Goal: Navigation & Orientation: Find specific page/section

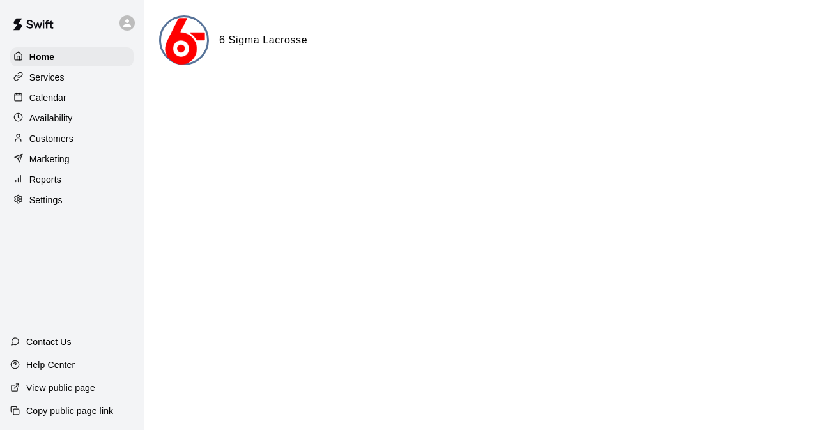
click at [80, 95] on div "Calendar" at bounding box center [71, 97] width 123 height 19
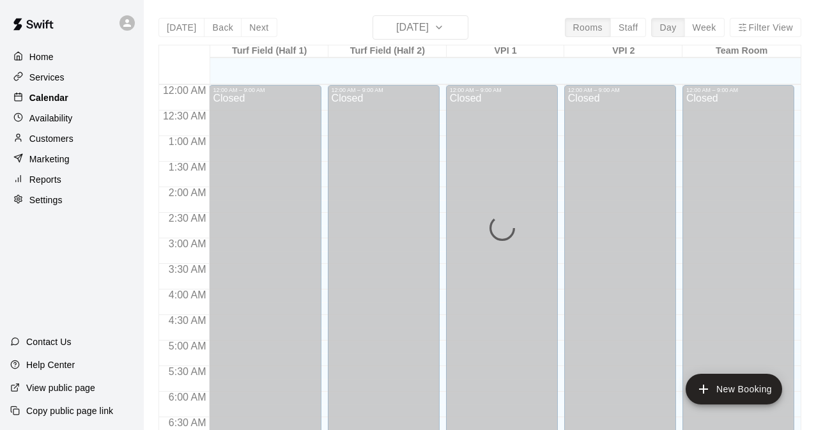
scroll to position [590, 0]
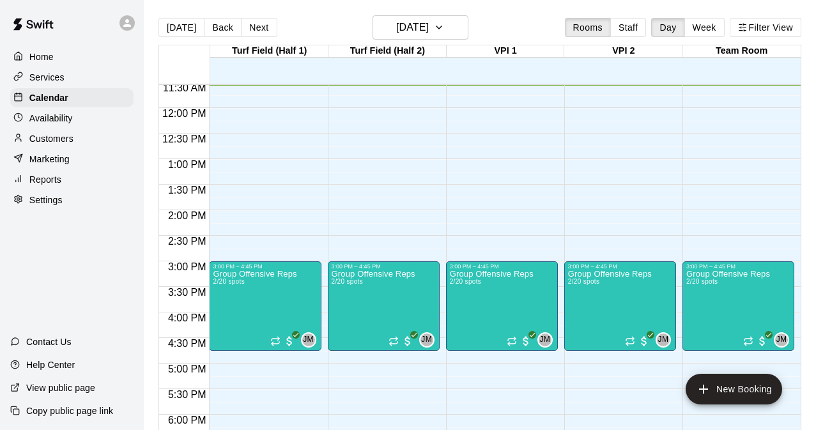
click at [58, 178] on p "Reports" at bounding box center [45, 179] width 32 height 13
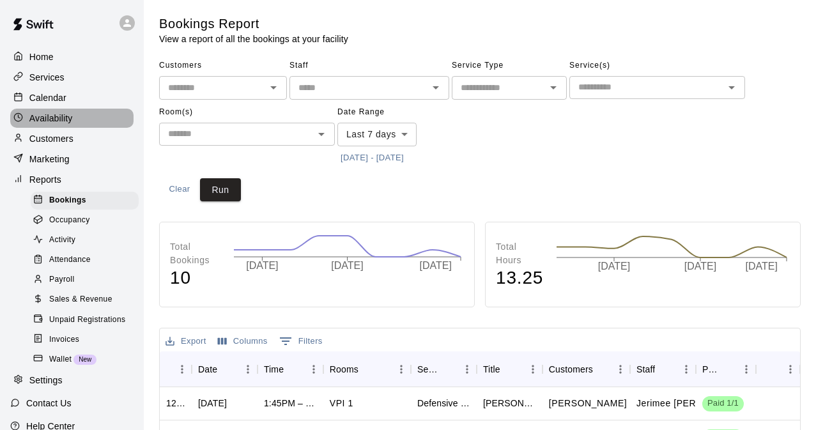
click at [65, 112] on p "Availability" at bounding box center [50, 118] width 43 height 13
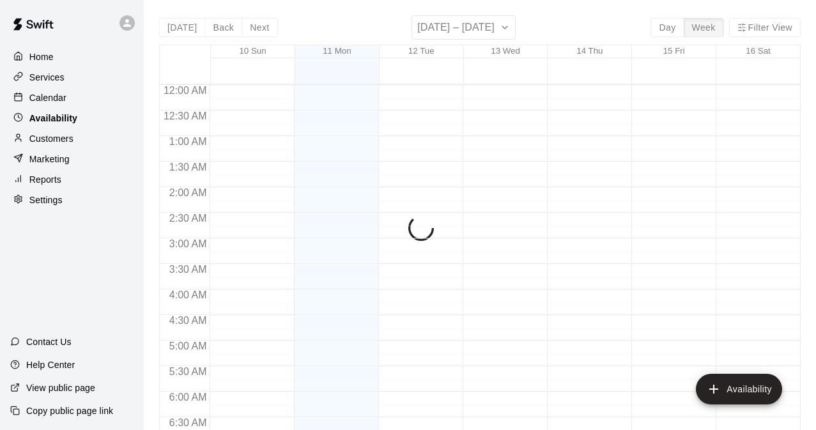
scroll to position [590, 0]
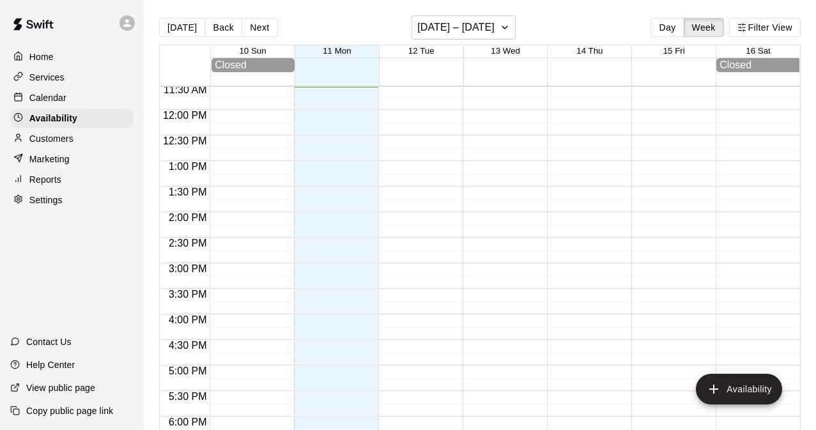
click at [56, 99] on p "Calendar" at bounding box center [47, 97] width 37 height 13
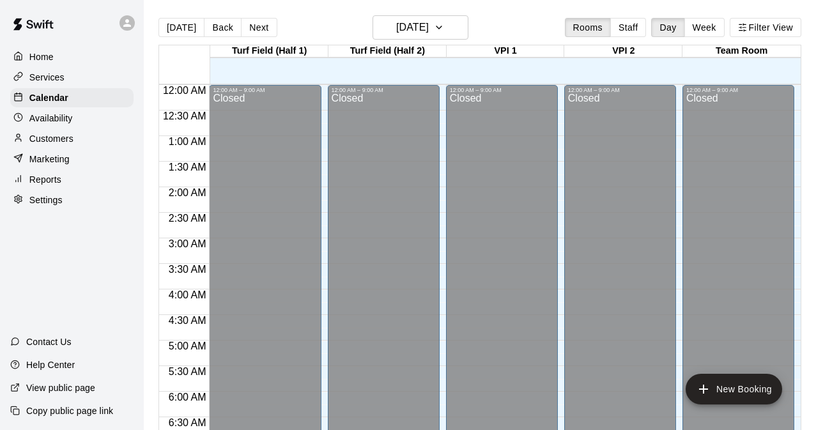
scroll to position [590, 0]
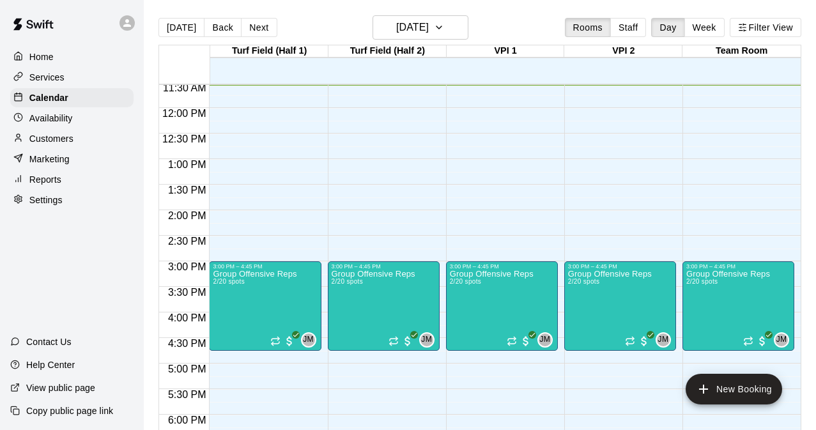
click at [50, 195] on p "Settings" at bounding box center [45, 200] width 33 height 13
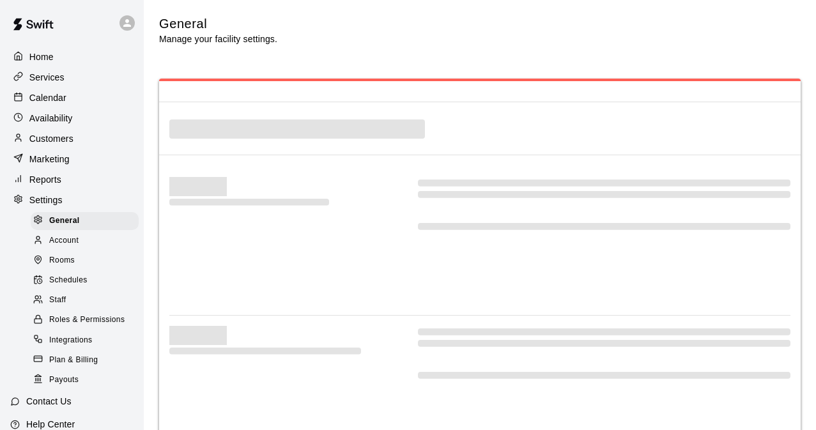
select select "**"
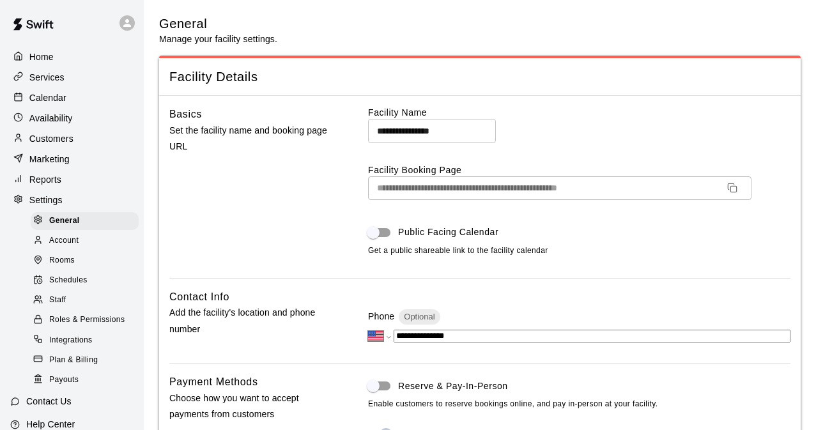
scroll to position [2967, 0]
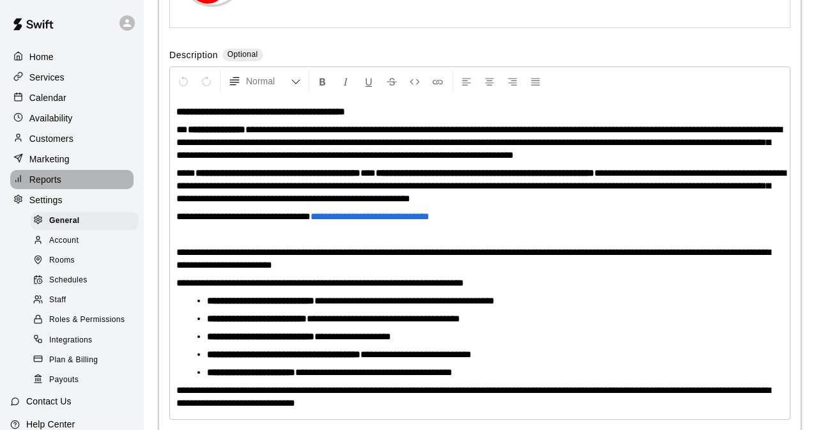
click at [49, 178] on p "Reports" at bounding box center [45, 179] width 32 height 13
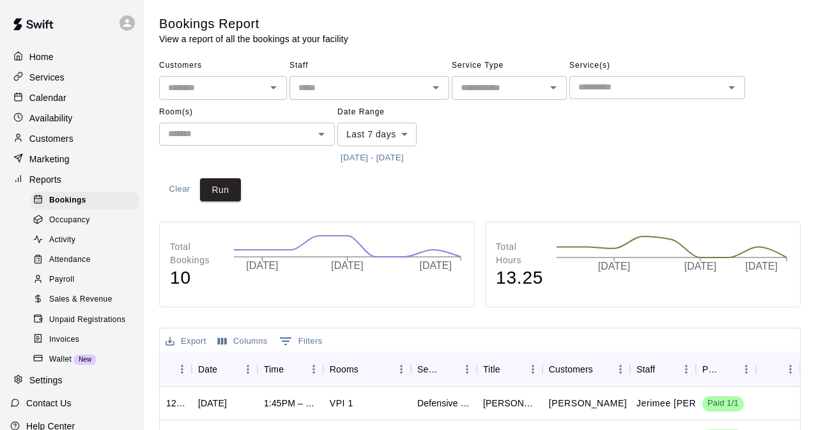
click at [84, 275] on div "Payroll" at bounding box center [85, 280] width 108 height 18
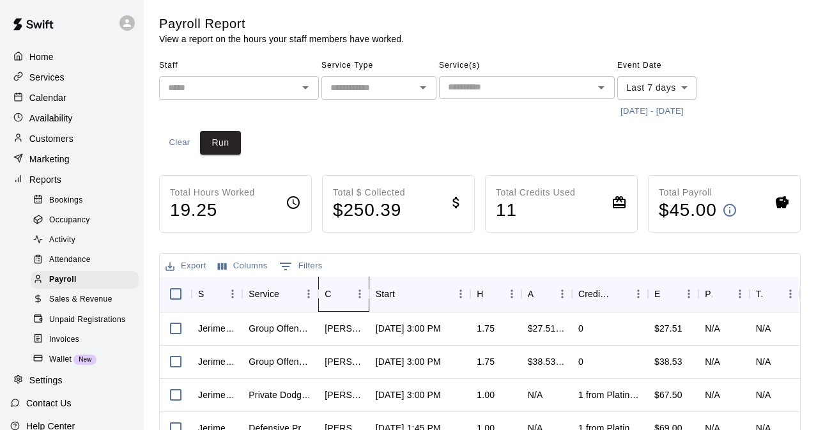
click at [369, 295] on icon "Customer" at bounding box center [369, 293] width 15 height 15
click at [346, 330] on div "[PERSON_NAME]" at bounding box center [344, 328] width 38 height 13
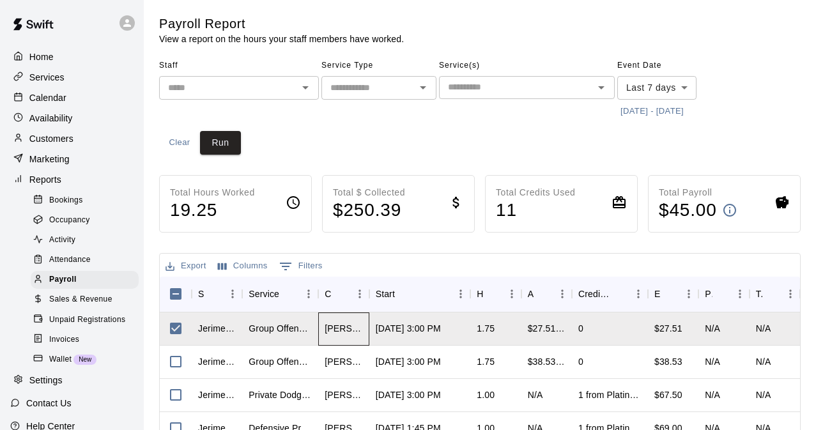
click at [346, 330] on div "[PERSON_NAME]" at bounding box center [344, 328] width 38 height 13
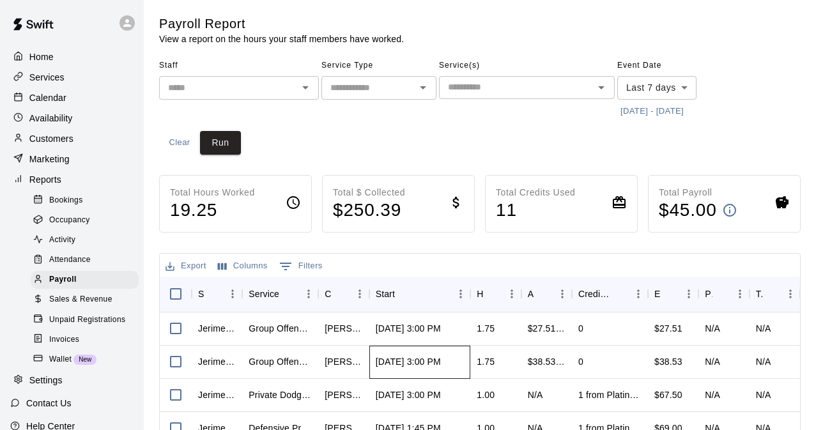
click at [388, 362] on div "[DATE] 3:00 PM" at bounding box center [408, 361] width 65 height 13
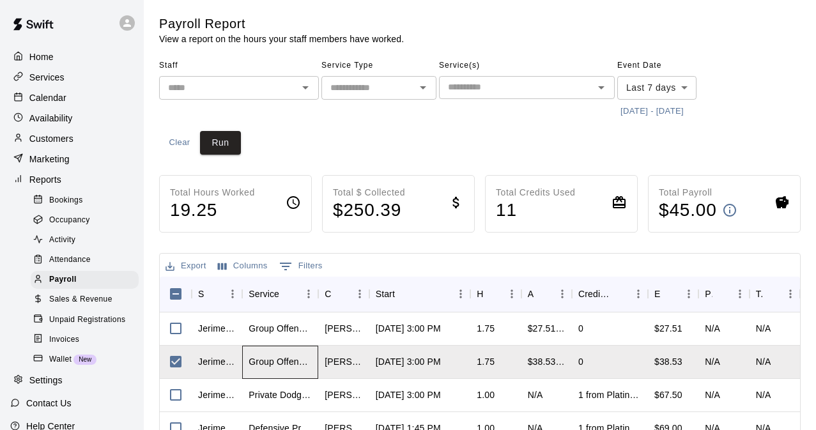
click at [295, 366] on div "Group Offensive Reps" at bounding box center [280, 361] width 63 height 13
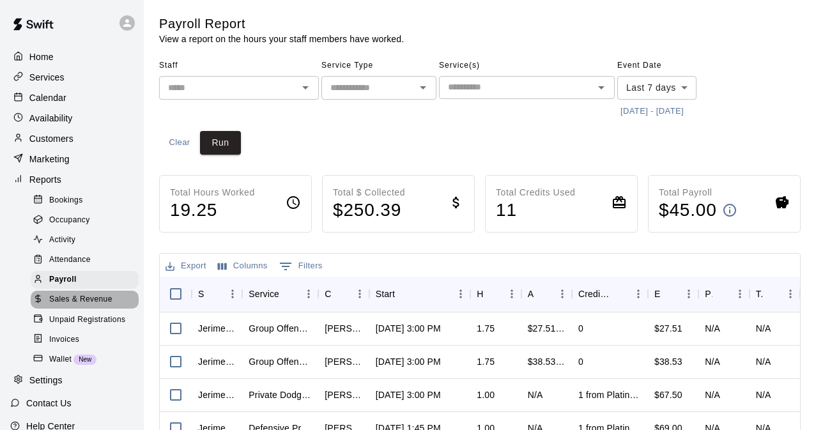
click at [80, 299] on span "Sales & Revenue" at bounding box center [80, 299] width 63 height 13
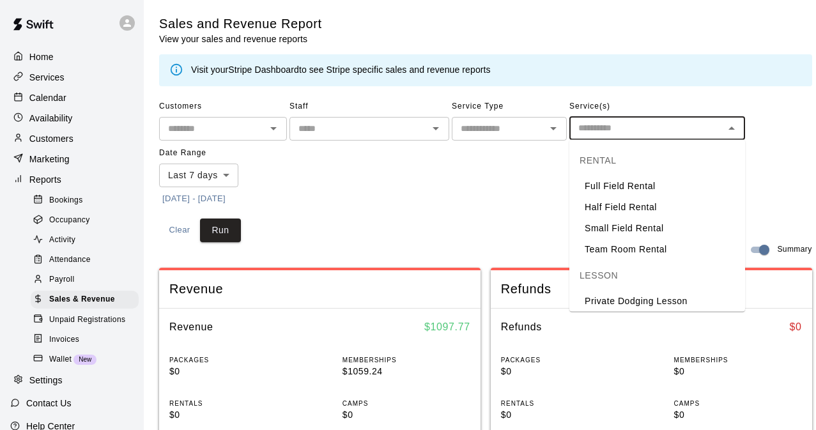
click at [698, 135] on input "text" at bounding box center [646, 128] width 147 height 16
click at [468, 190] on div "Customers ​ Staff ​ Service Type ​ Service(s) ​ Date Range Last 7 days **** ​ […" at bounding box center [485, 152] width 653 height 112
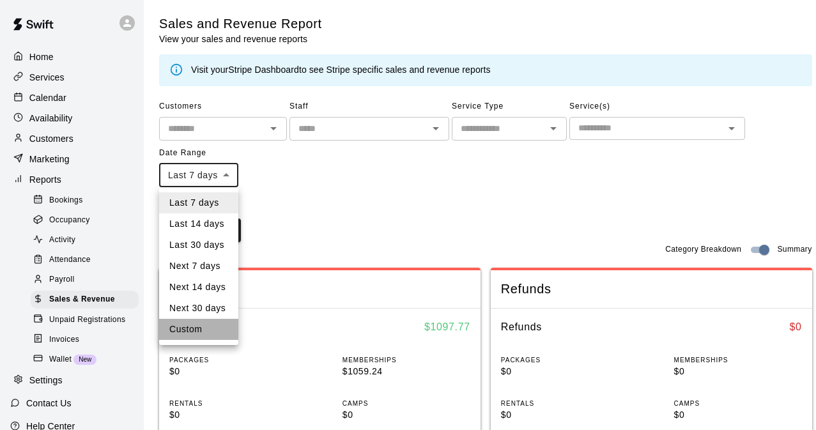
click at [202, 332] on li "Custom" at bounding box center [198, 329] width 79 height 21
type input "******"
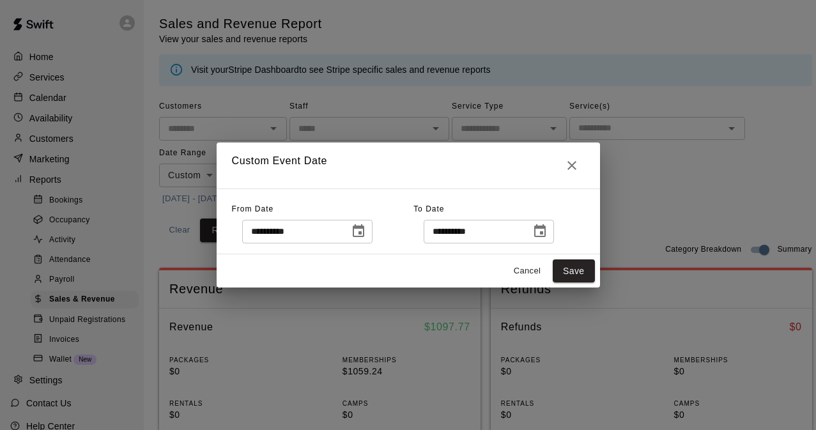
click at [314, 233] on input "**********" at bounding box center [291, 232] width 98 height 24
click at [362, 229] on icon "Choose date, selected date is Aug 4, 2025" at bounding box center [358, 231] width 15 height 15
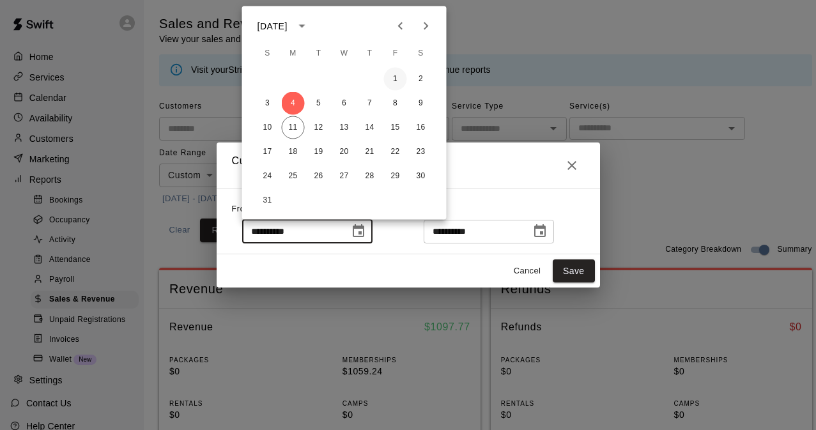
click at [397, 80] on button "1" at bounding box center [395, 79] width 23 height 23
type input "**********"
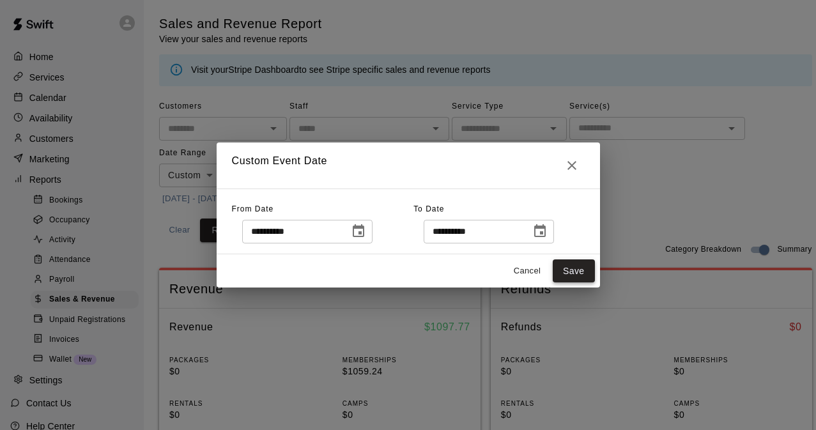
click at [581, 274] on button "Save" at bounding box center [574, 271] width 42 height 24
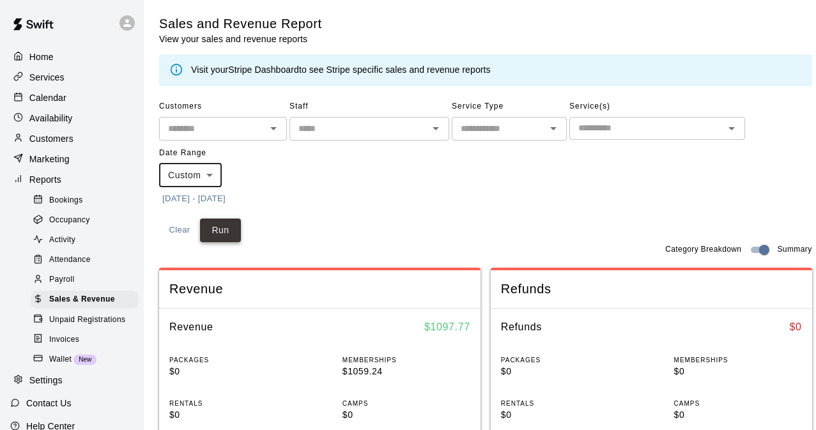
click at [221, 227] on button "Run" at bounding box center [220, 230] width 41 height 24
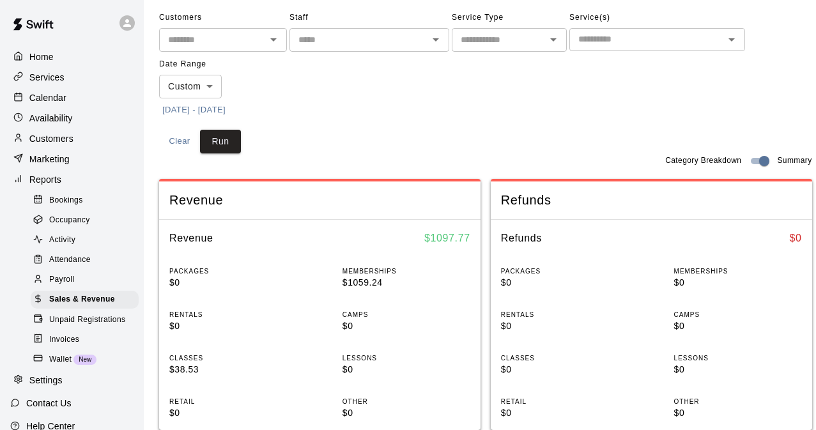
scroll to position [114, 0]
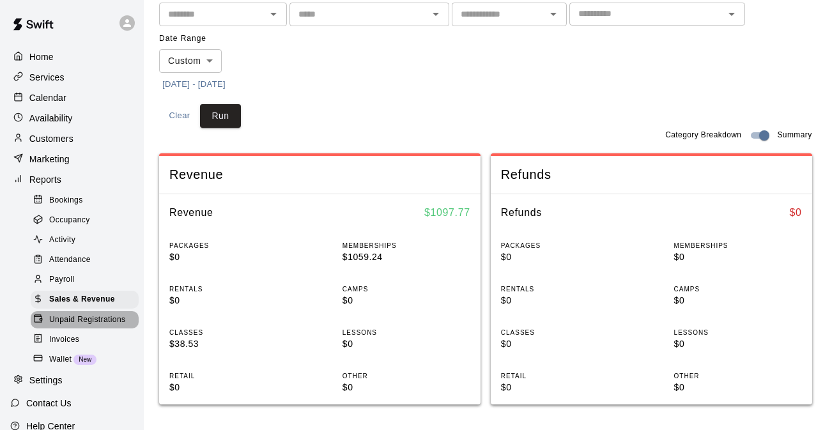
click at [95, 325] on span "Unpaid Registrations" at bounding box center [87, 320] width 76 height 13
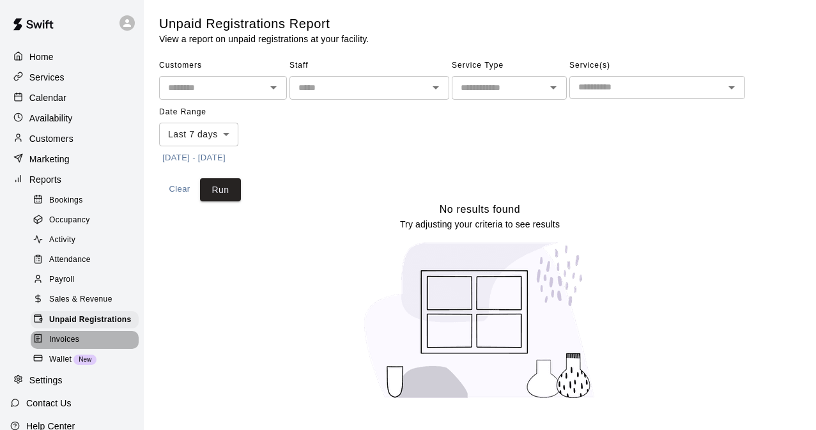
click at [75, 344] on span "Invoices" at bounding box center [64, 339] width 30 height 13
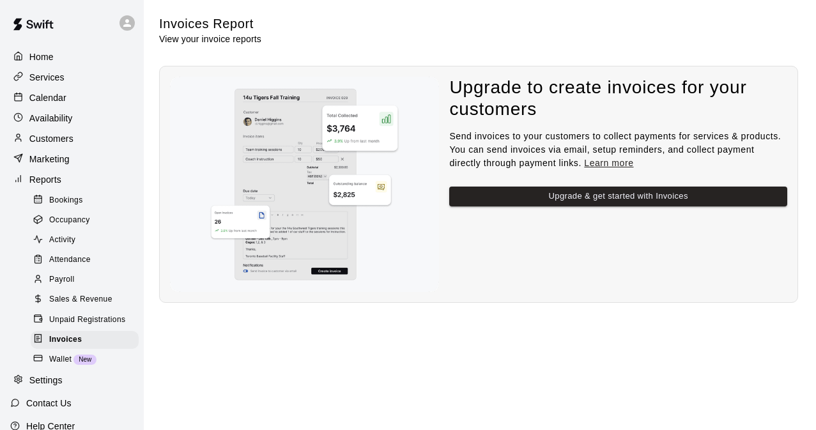
click at [73, 353] on div "Wallet New" at bounding box center [85, 360] width 108 height 18
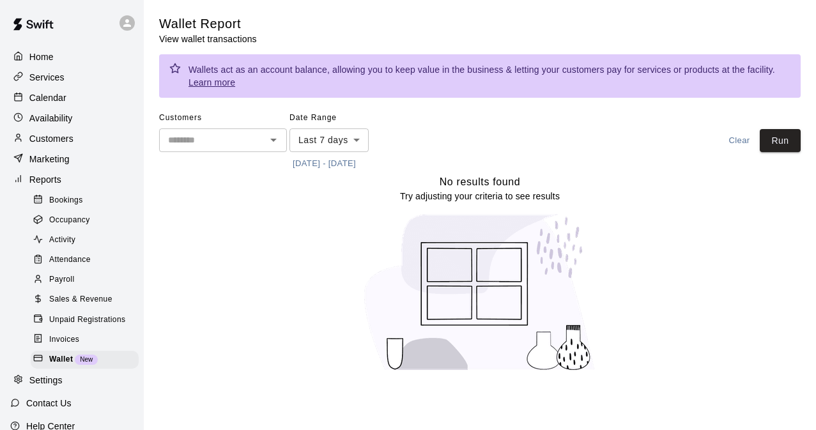
click at [92, 201] on div "Bookings" at bounding box center [85, 201] width 108 height 18
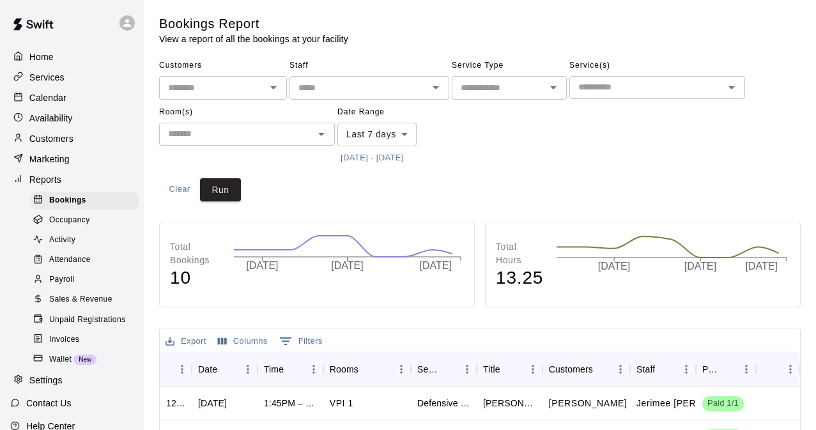
click at [70, 160] on div "Marketing" at bounding box center [71, 158] width 123 height 19
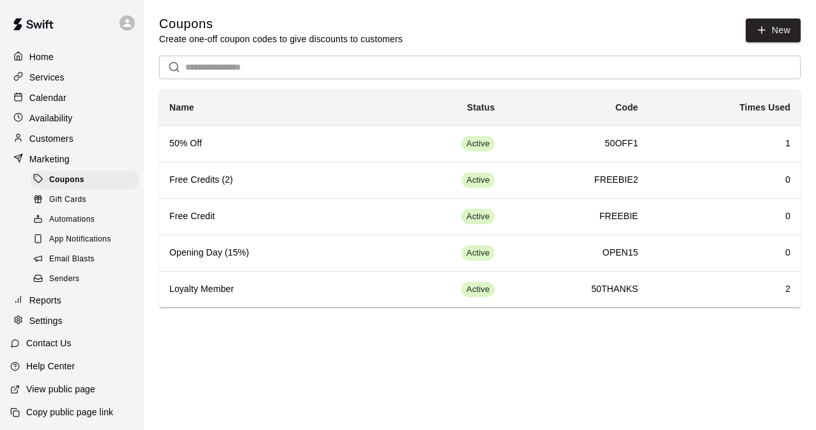
scroll to position [1, 0]
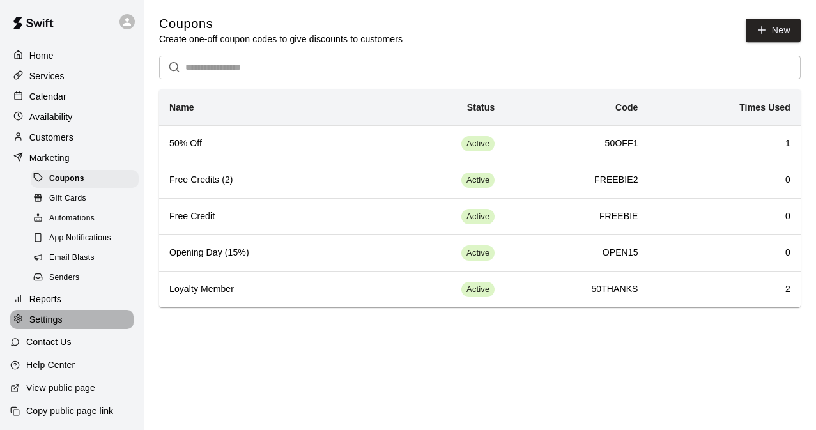
click at [57, 323] on p "Settings" at bounding box center [45, 319] width 33 height 13
select select "**"
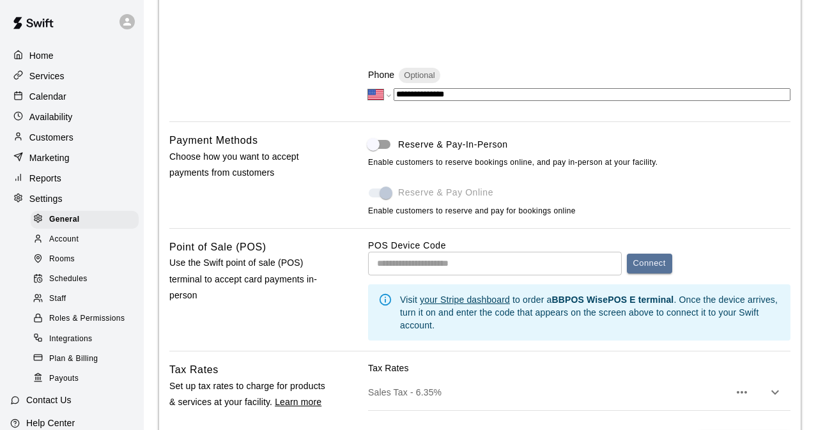
scroll to position [613, 0]
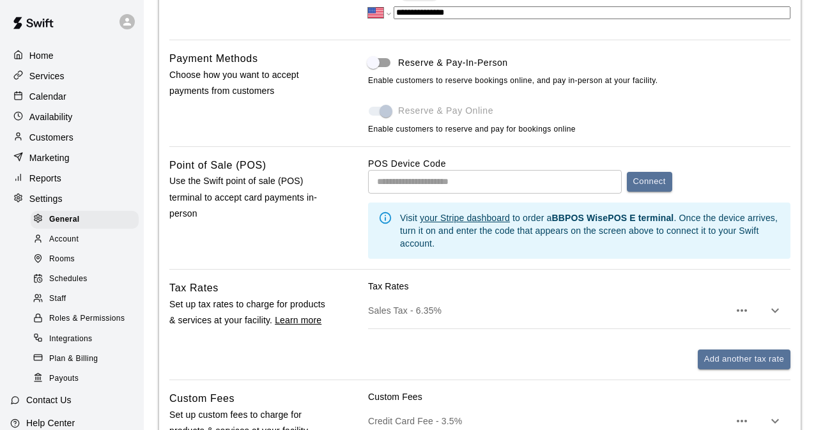
click at [59, 160] on p "Marketing" at bounding box center [49, 157] width 40 height 13
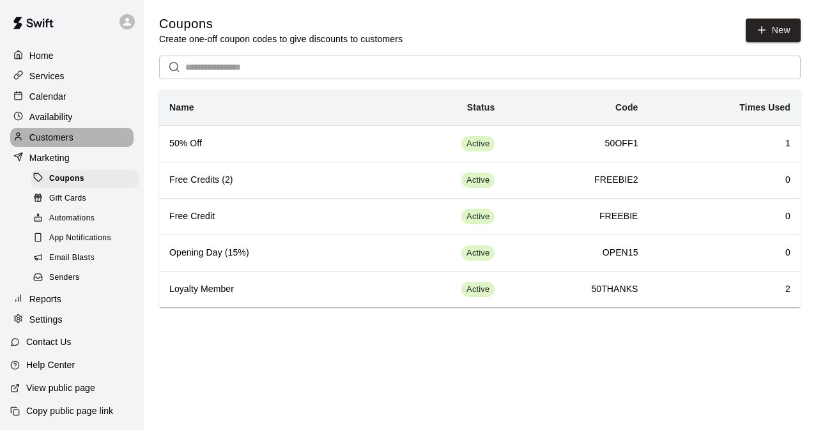
click at [64, 137] on p "Customers" at bounding box center [51, 137] width 44 height 13
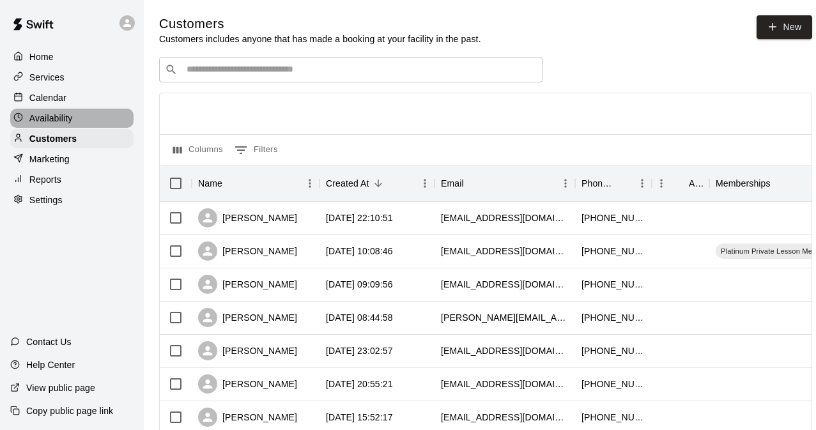
click at [56, 112] on p "Availability" at bounding box center [50, 118] width 43 height 13
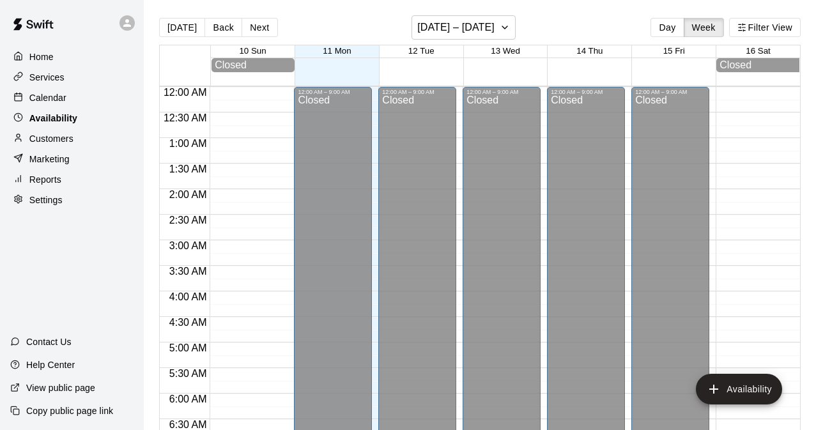
scroll to position [592, 0]
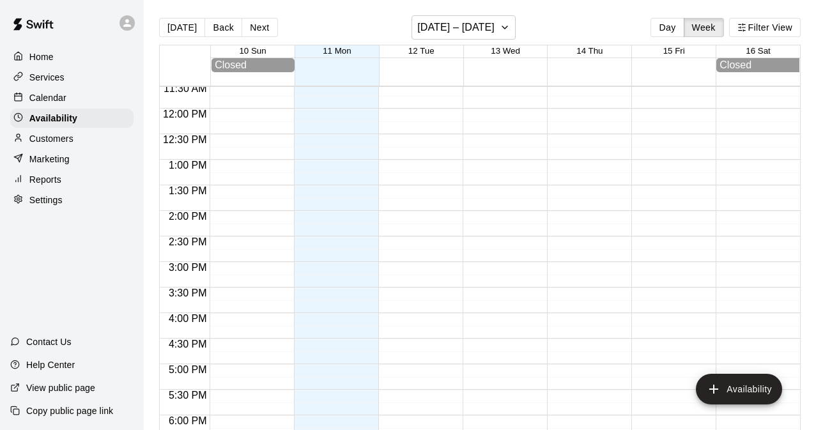
click at [52, 91] on div "Calendar" at bounding box center [71, 97] width 123 height 19
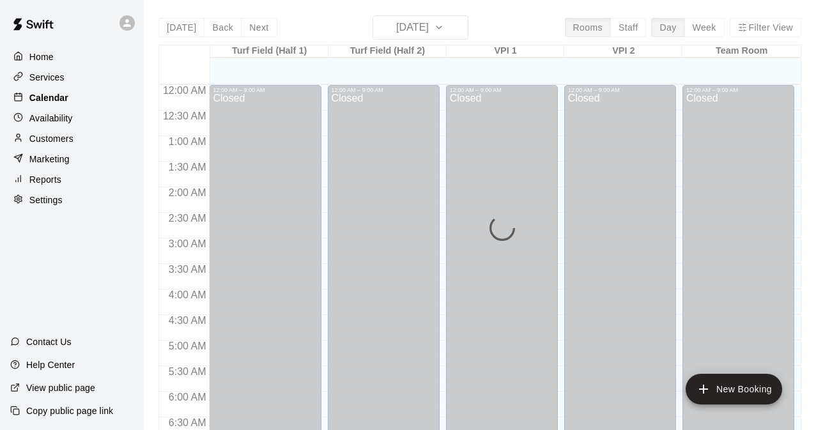
scroll to position [592, 0]
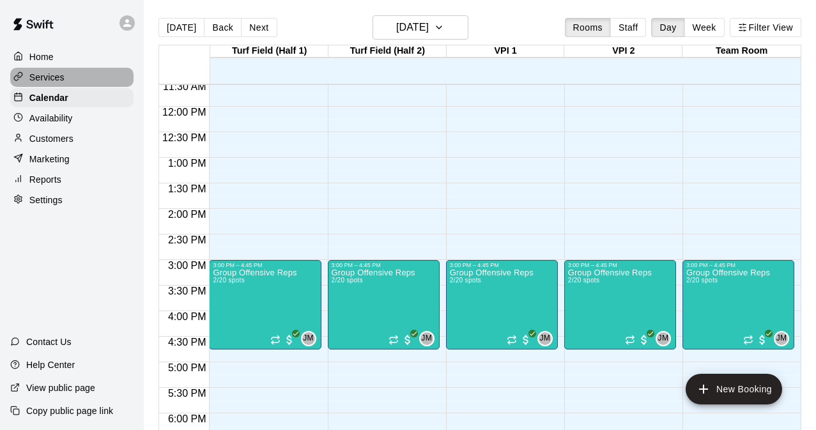
click at [57, 76] on p "Services" at bounding box center [46, 77] width 35 height 13
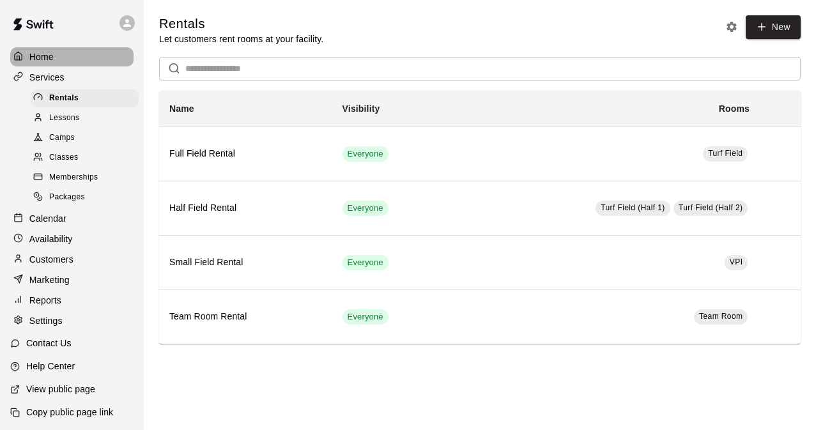
click at [59, 57] on div "Home" at bounding box center [71, 56] width 123 height 19
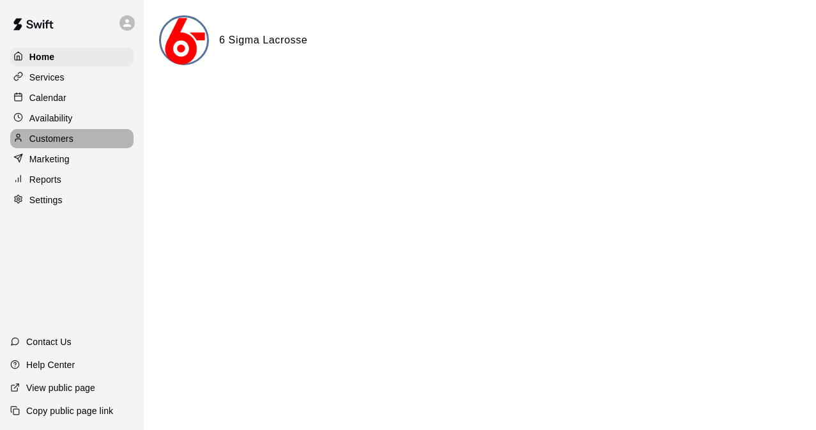
click at [61, 138] on p "Customers" at bounding box center [51, 138] width 44 height 13
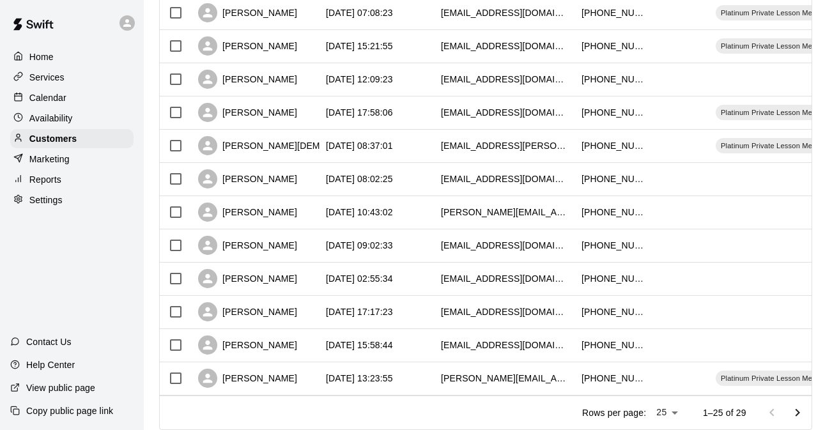
scroll to position [673, 0]
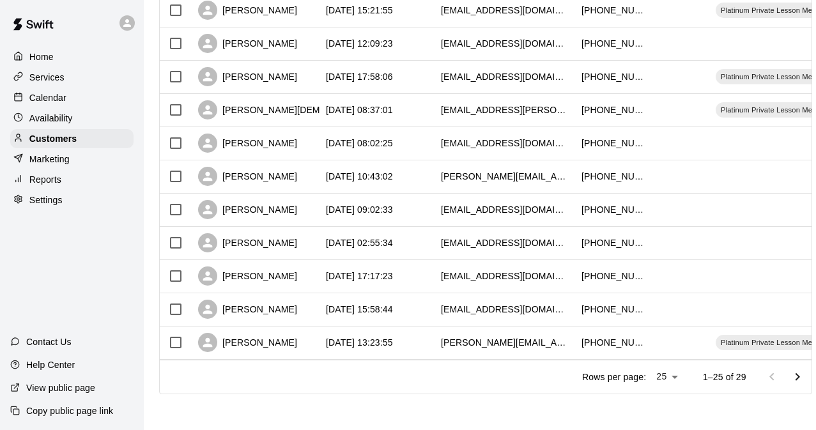
click at [801, 374] on icon "Go to next page" at bounding box center [797, 376] width 15 height 15
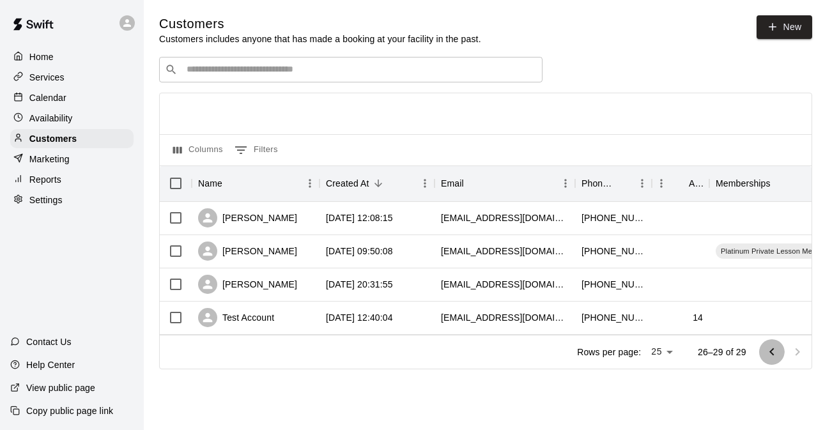
click at [766, 357] on icon "Go to previous page" at bounding box center [771, 351] width 15 height 15
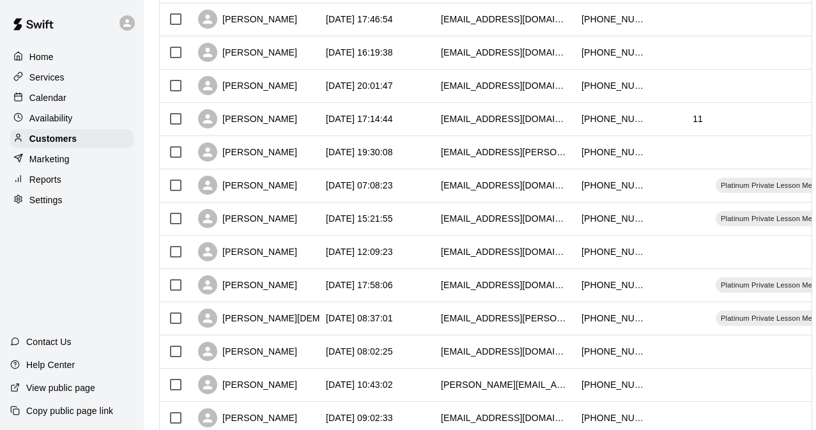
scroll to position [466, 0]
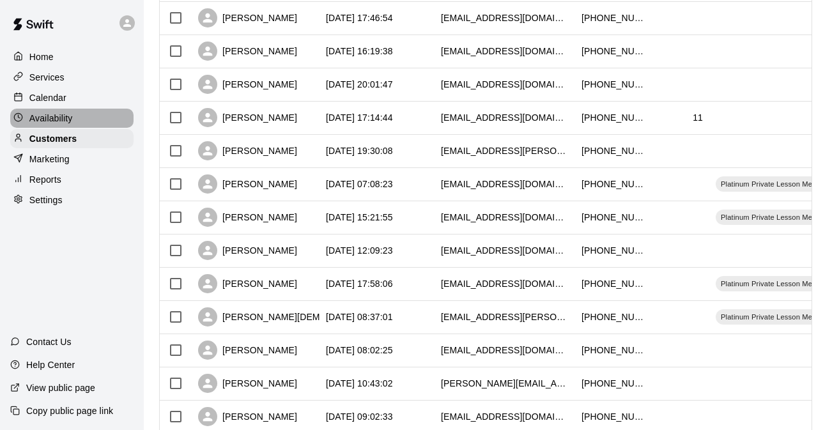
click at [56, 114] on p "Availability" at bounding box center [50, 118] width 43 height 13
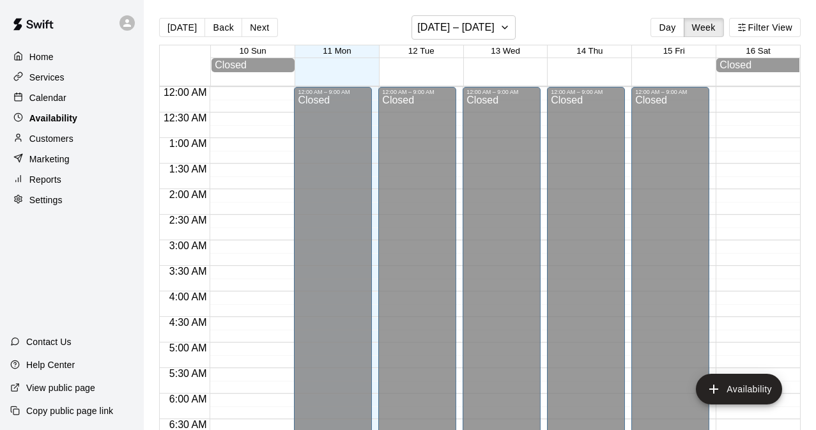
scroll to position [592, 0]
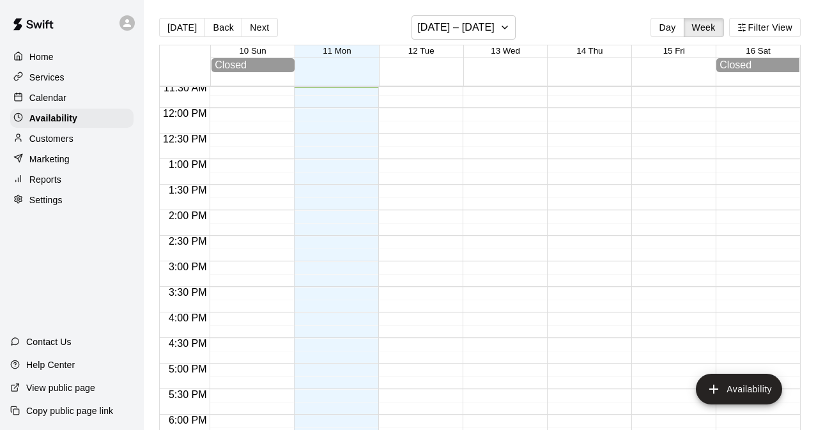
click at [66, 100] on div "Calendar" at bounding box center [71, 97] width 123 height 19
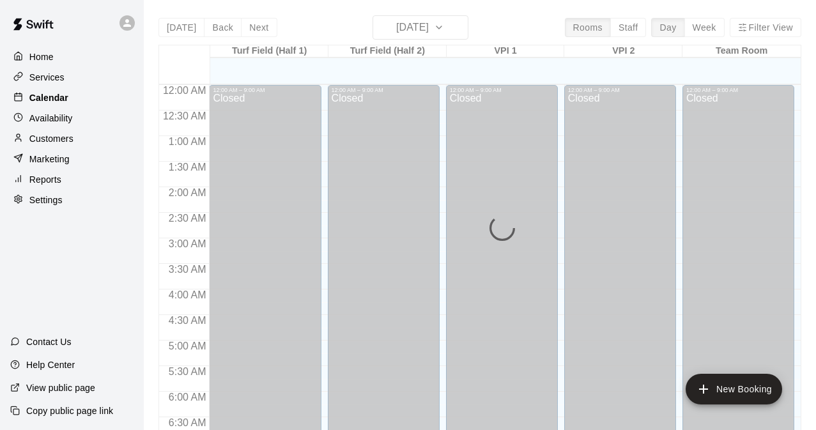
scroll to position [593, 0]
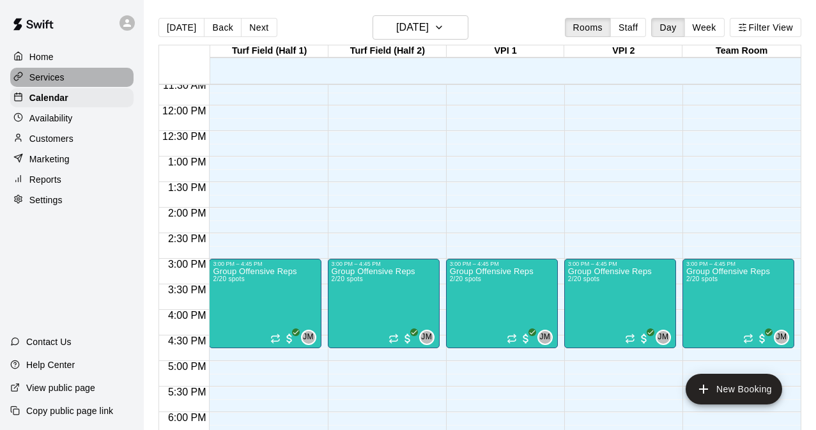
click at [64, 78] on p "Services" at bounding box center [46, 77] width 35 height 13
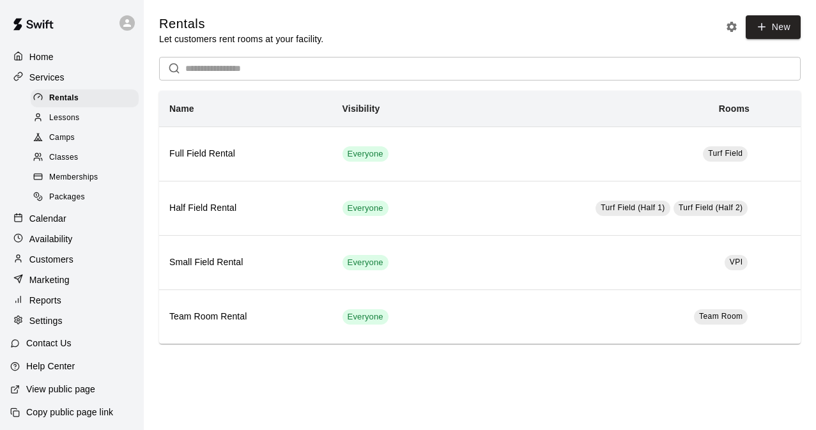
click at [100, 115] on div "Lessons" at bounding box center [85, 118] width 108 height 18
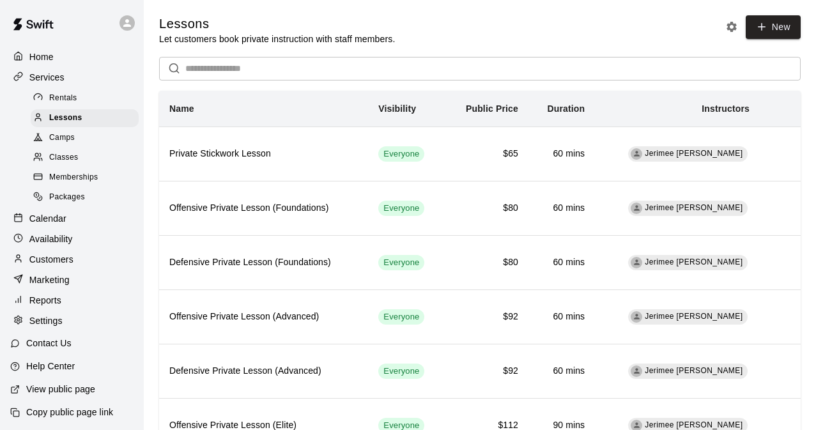
click at [87, 141] on div "Camps" at bounding box center [85, 138] width 108 height 18
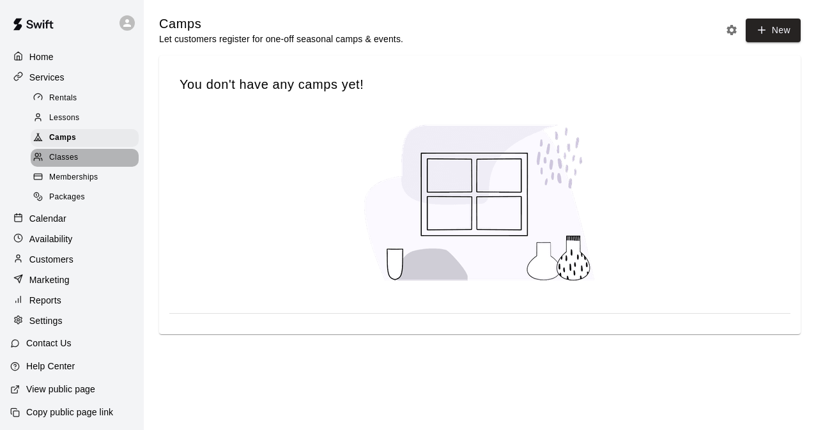
click at [75, 160] on span "Classes" at bounding box center [63, 157] width 29 height 13
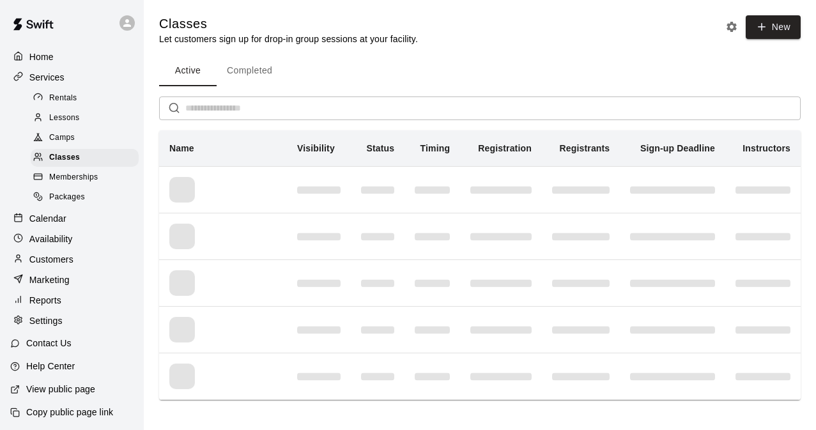
click at [82, 188] on div "Packages" at bounding box center [85, 197] width 108 height 18
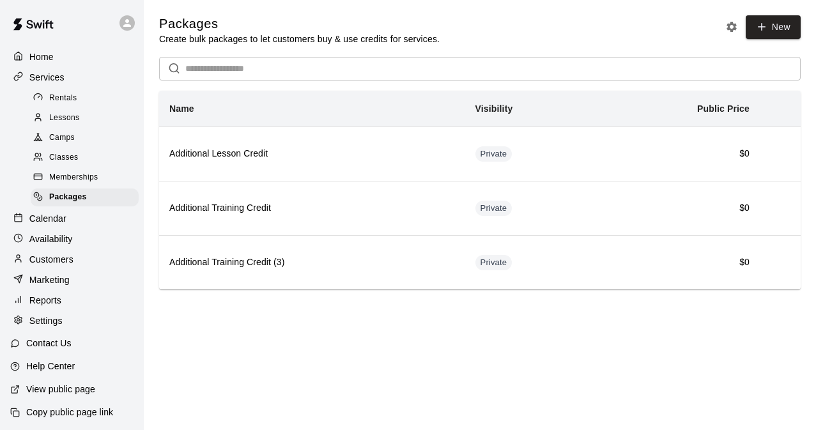
click at [84, 176] on span "Memberships" at bounding box center [73, 177] width 49 height 13
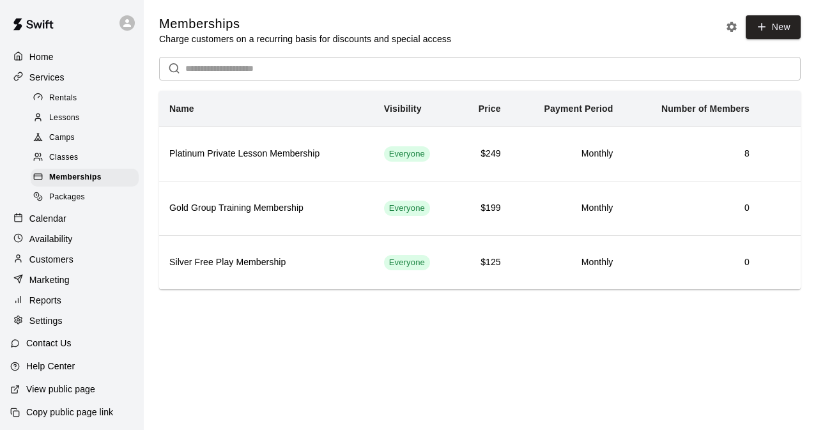
click at [84, 190] on div "Packages" at bounding box center [85, 197] width 108 height 18
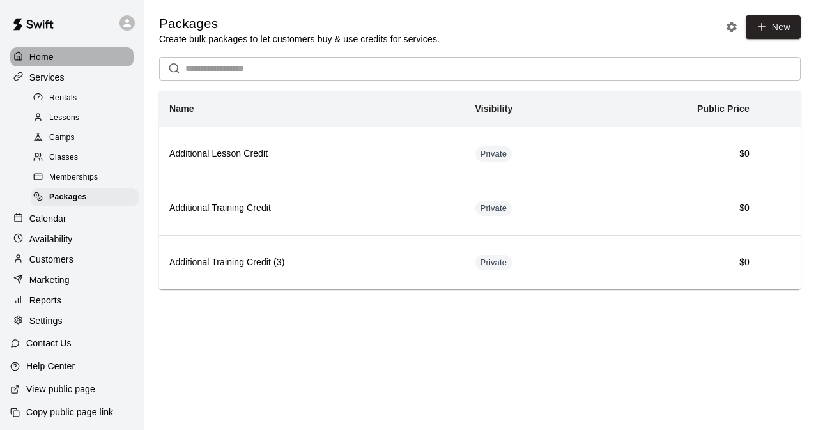
click at [45, 63] on div "Home" at bounding box center [71, 56] width 123 height 19
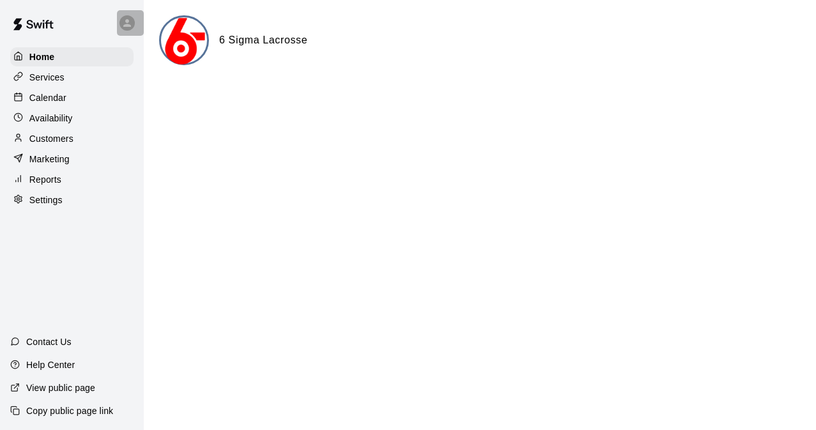
click at [130, 21] on icon at bounding box center [126, 22] width 11 height 11
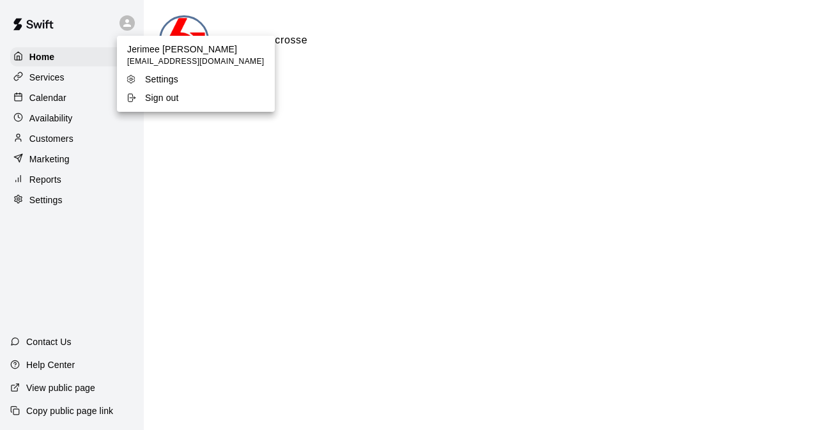
click at [155, 77] on p "Settings" at bounding box center [161, 79] width 33 height 13
select select "**"
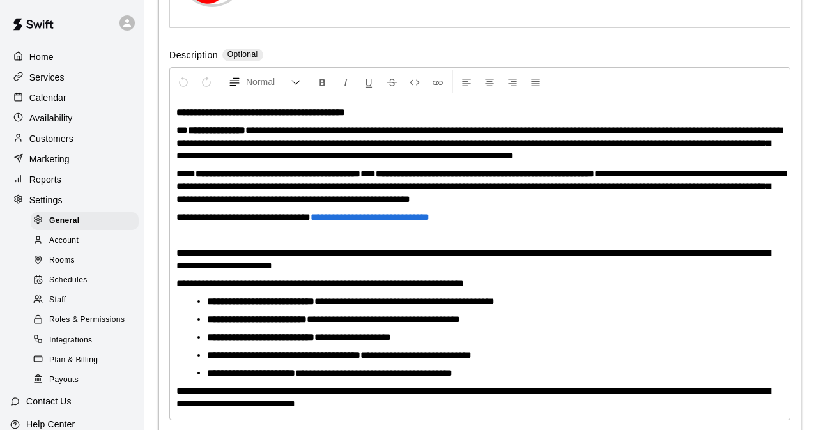
scroll to position [2967, 0]
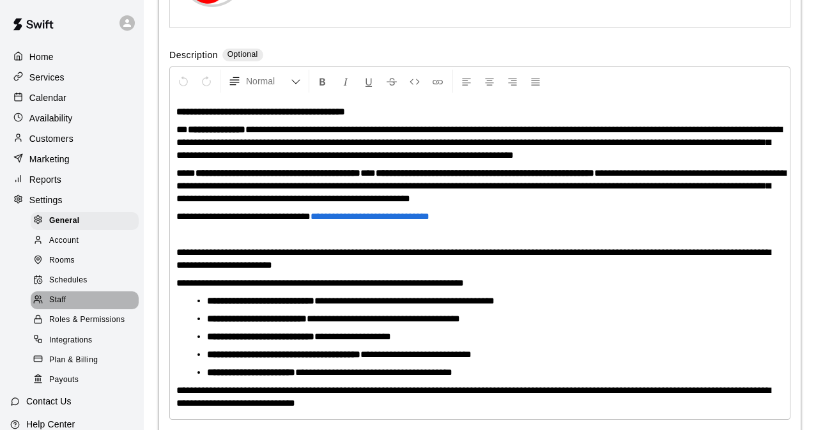
click at [92, 302] on div "Staff" at bounding box center [85, 300] width 108 height 18
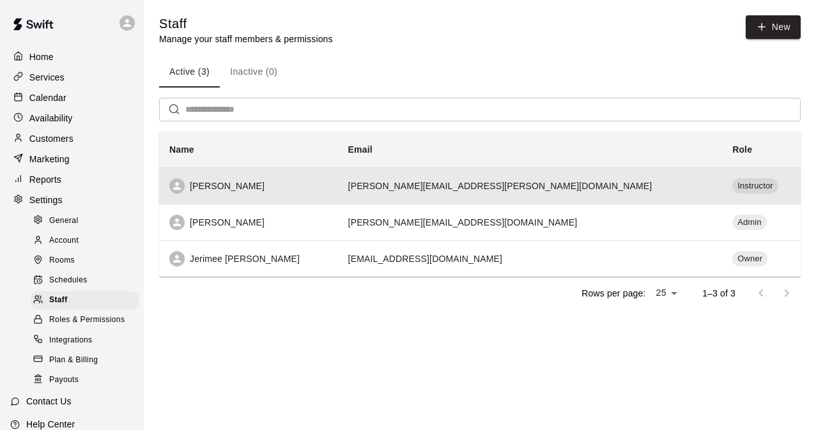
click at [661, 183] on td "[PERSON_NAME][EMAIL_ADDRESS][PERSON_NAME][DOMAIN_NAME]" at bounding box center [530, 185] width 385 height 36
select select "**"
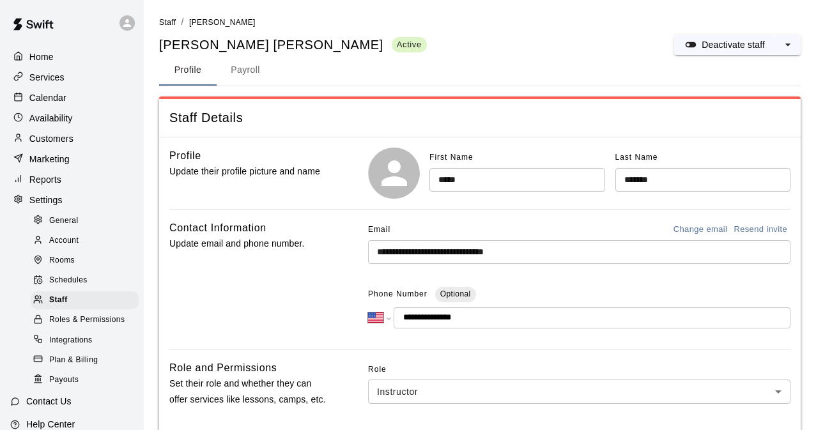
click at [245, 78] on button "Payroll" at bounding box center [245, 70] width 57 height 31
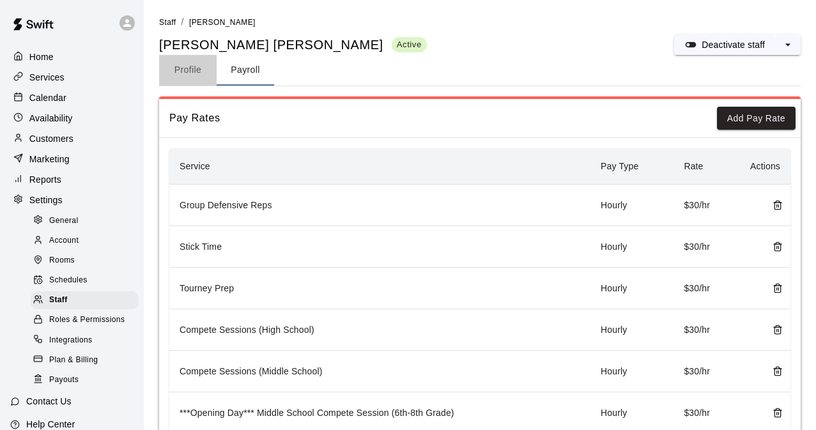
click at [183, 71] on button "Profile" at bounding box center [187, 70] width 57 height 31
select select "**"
